Goal: Task Accomplishment & Management: Use online tool/utility

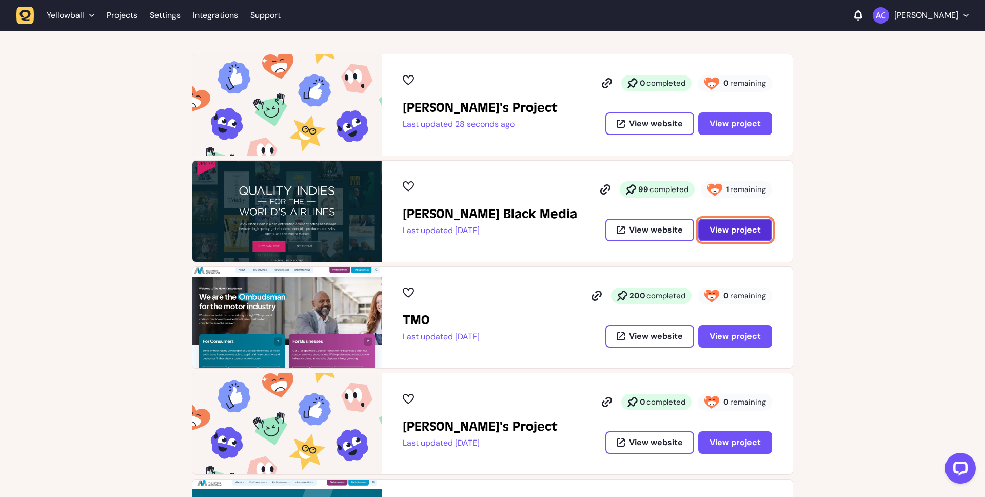
click at [763, 234] on button "View project" at bounding box center [735, 230] width 74 height 23
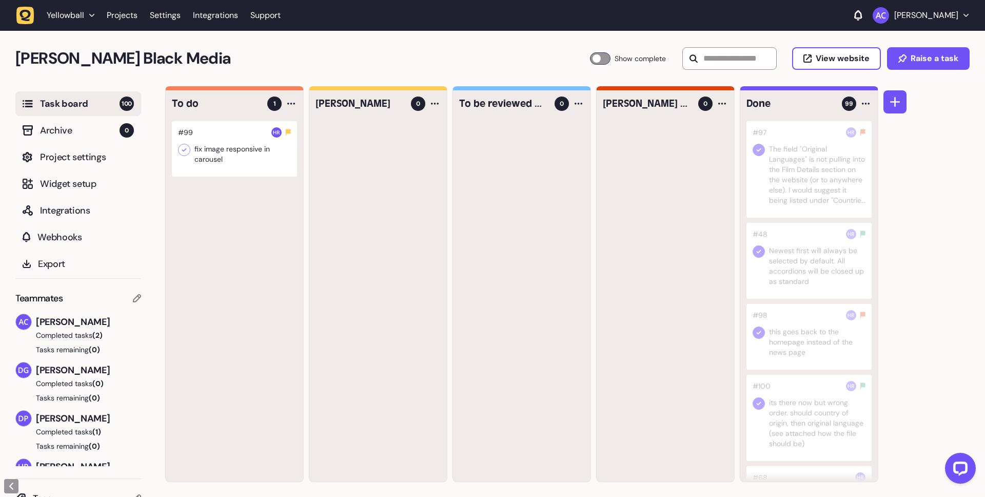
click at [259, 162] on div at bounding box center [234, 148] width 125 height 55
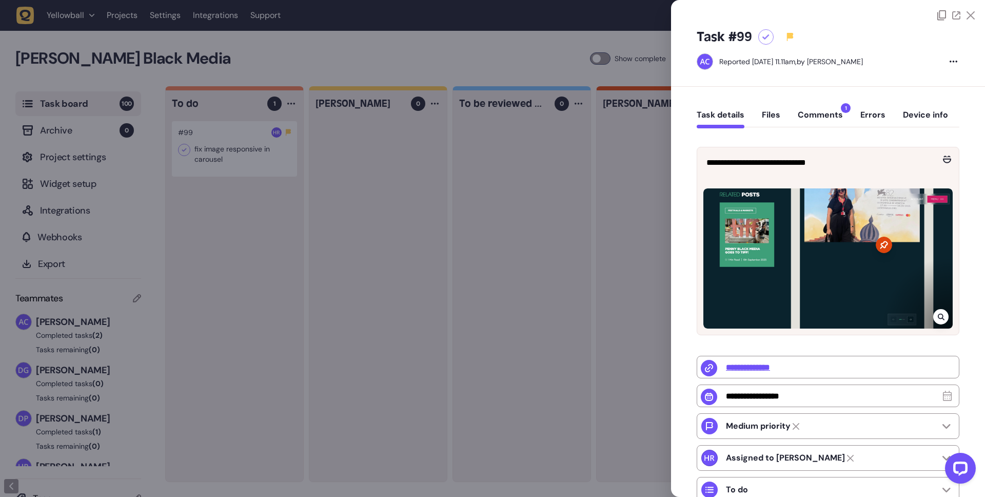
click at [827, 118] on button "Comments 1" at bounding box center [820, 119] width 45 height 18
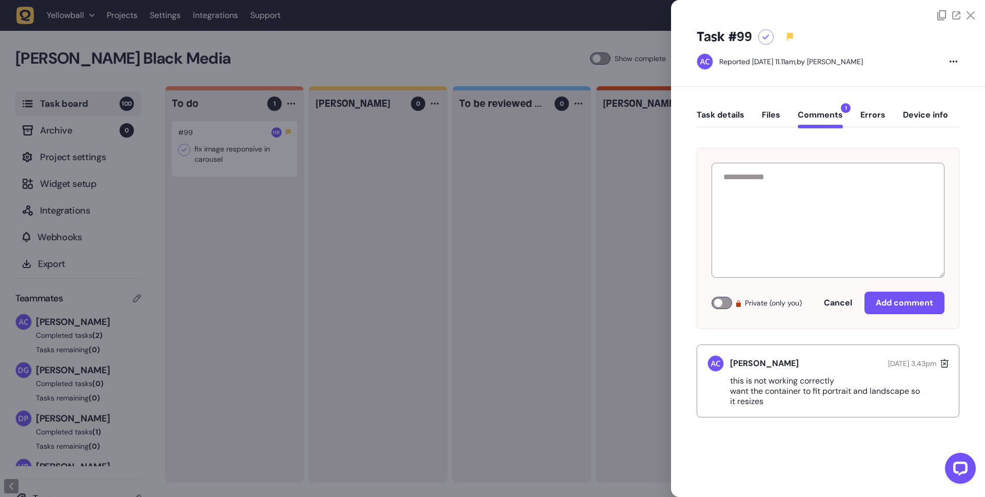
click at [727, 113] on button "Task details" at bounding box center [721, 119] width 48 height 18
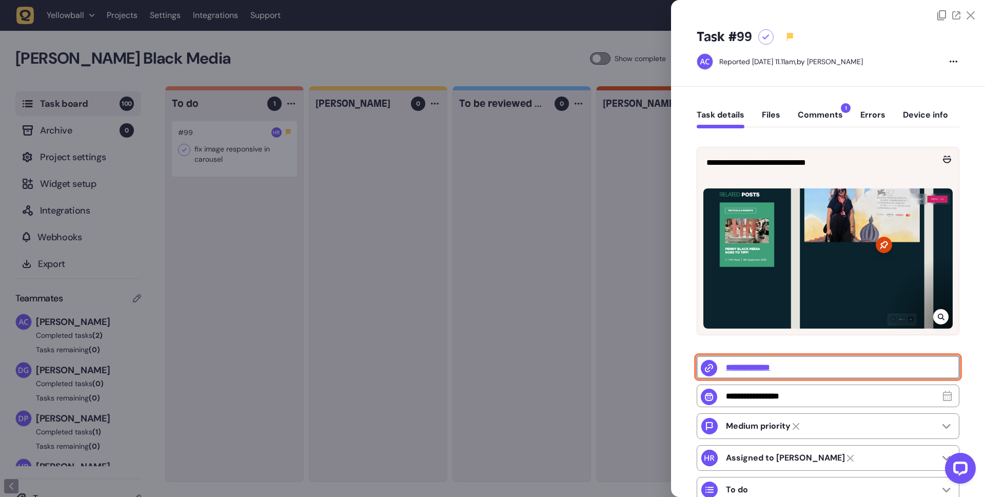
click at [771, 371] on input "**********" at bounding box center [828, 366] width 263 height 23
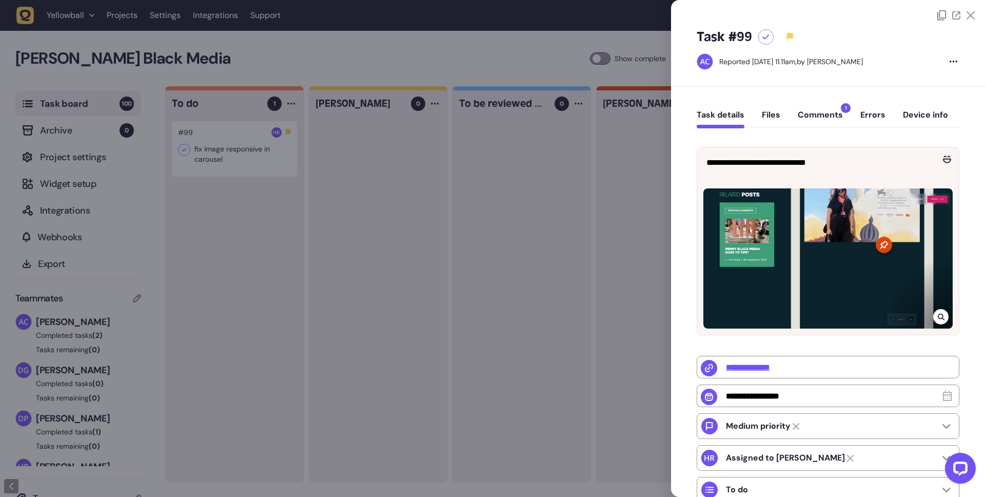
click at [510, 157] on div at bounding box center [492, 248] width 985 height 497
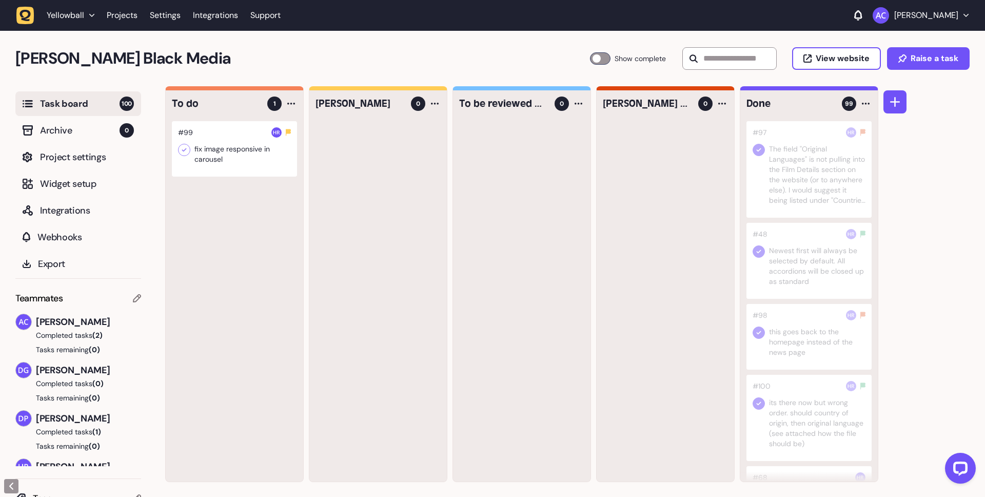
click at [247, 143] on div at bounding box center [234, 148] width 125 height 55
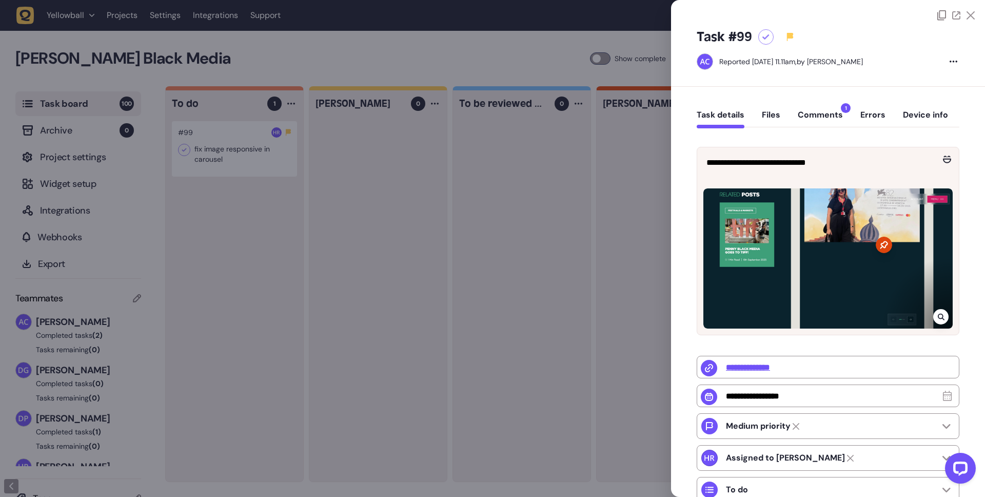
click at [769, 38] on div at bounding box center [765, 36] width 15 height 15
click at [968, 16] on icon at bounding box center [970, 15] width 8 height 8
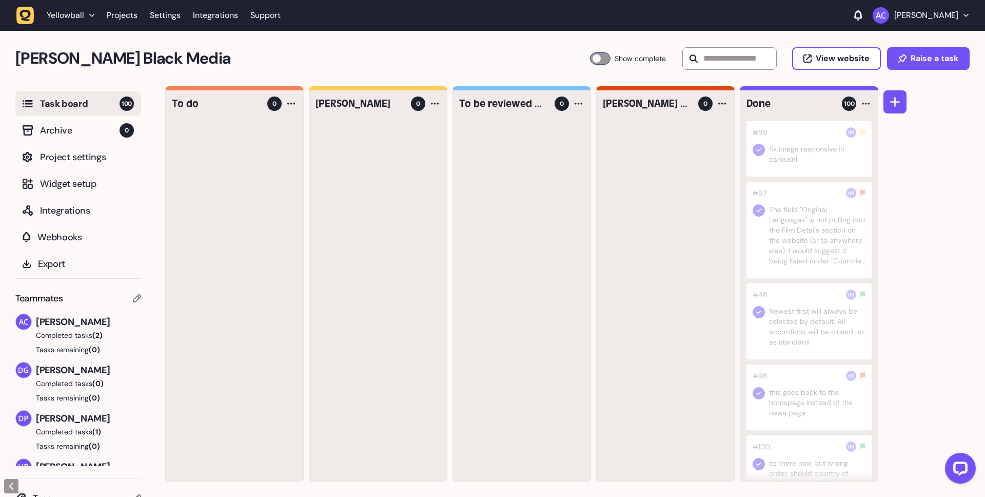
drag, startPoint x: 223, startPoint y: 161, endPoint x: 984, endPoint y: 496, distance: 832.2
